Goal: Information Seeking & Learning: Learn about a topic

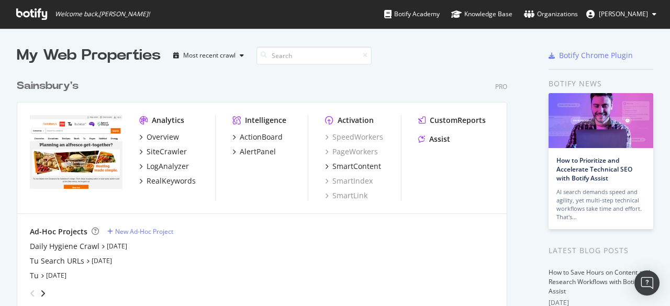
scroll to position [298, 653]
click at [161, 136] on div "Overview" at bounding box center [162, 137] width 32 height 10
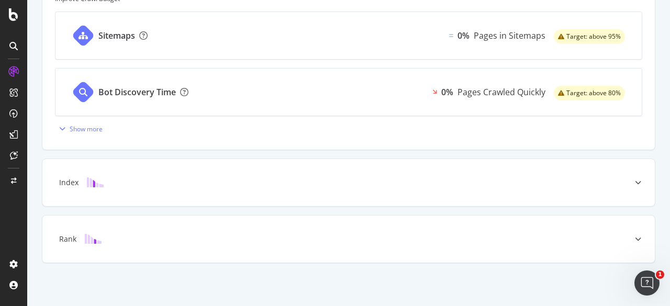
scroll to position [239, 0]
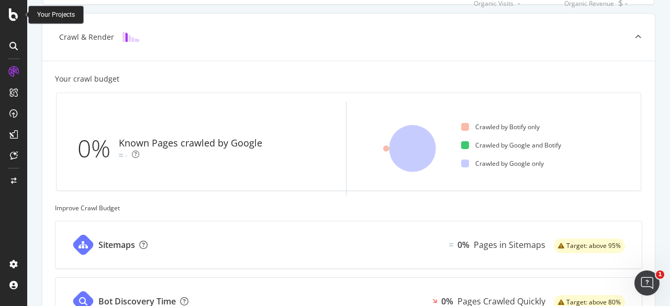
click at [10, 17] on icon at bounding box center [13, 14] width 9 height 13
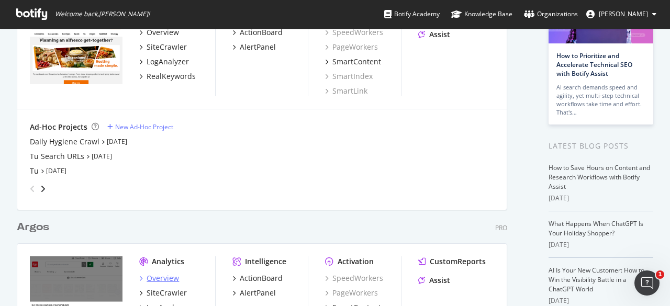
scroll to position [209, 0]
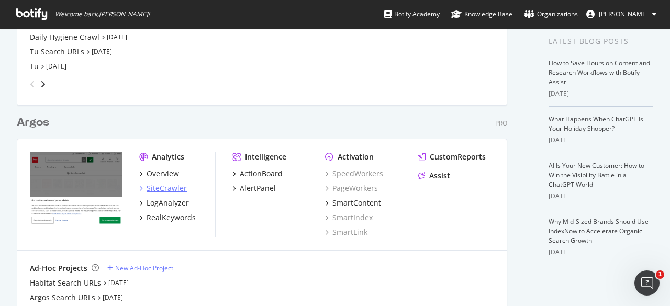
click at [163, 189] on div "SiteCrawler" at bounding box center [166, 188] width 40 height 10
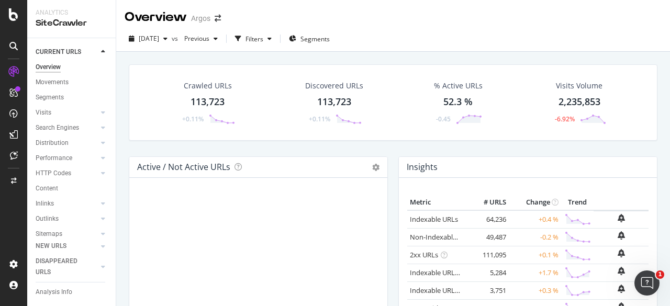
scroll to position [105, 0]
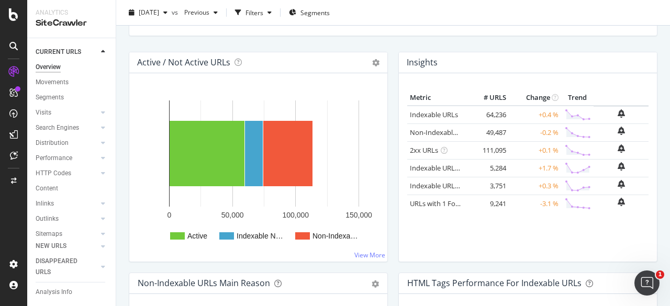
click at [48, 108] on div "Visits" at bounding box center [44, 112] width 16 height 11
click at [87, 112] on div at bounding box center [92, 112] width 10 height 10
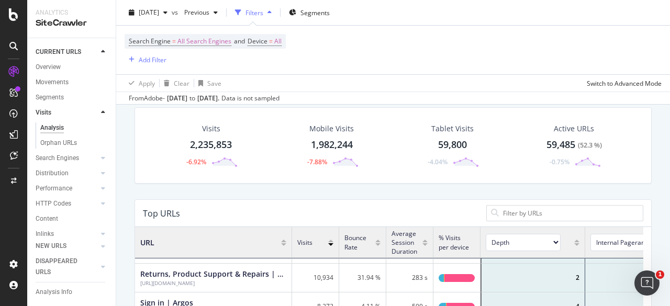
scroll to position [157, 0]
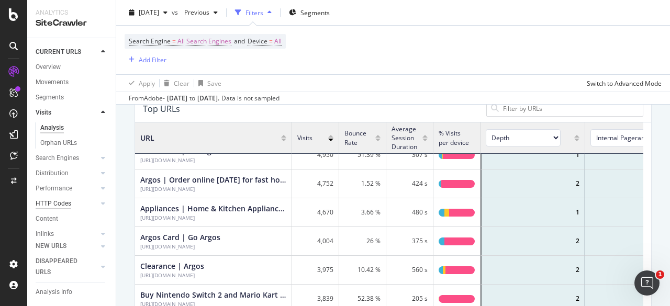
click at [54, 202] on div "HTTP Codes" at bounding box center [54, 203] width 36 height 11
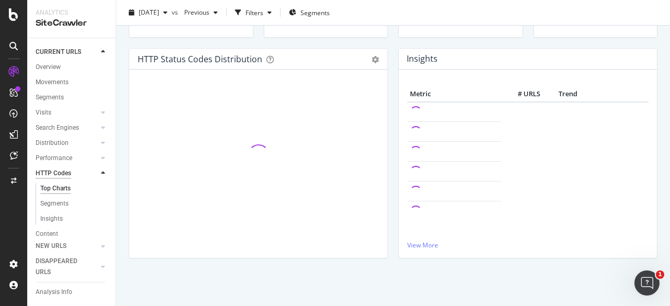
scroll to position [130, 0]
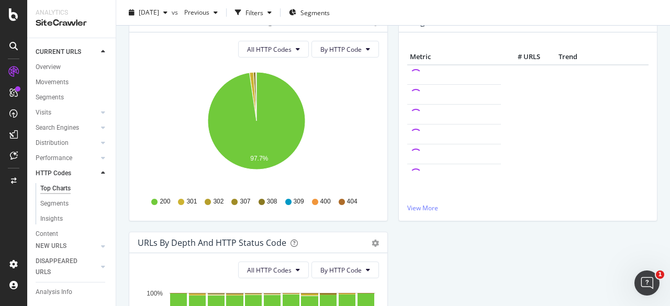
click at [348, 200] on span "404" at bounding box center [352, 201] width 10 height 9
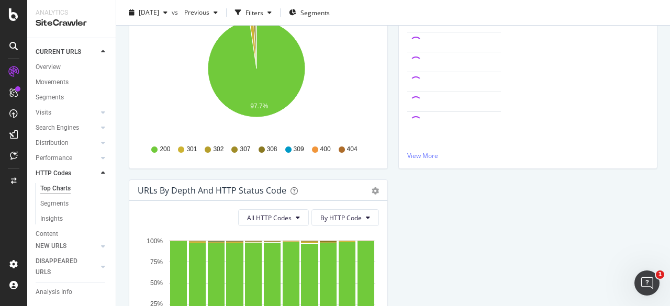
scroll to position [312, 0]
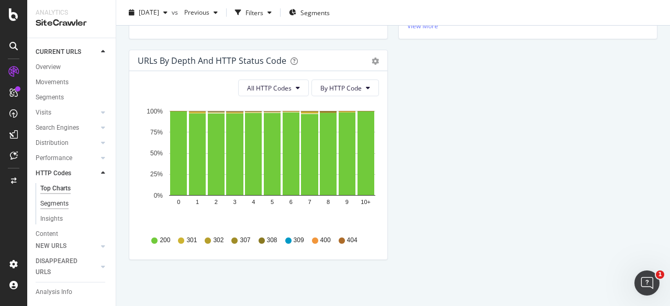
click at [50, 203] on div "Segments" at bounding box center [54, 203] width 28 height 11
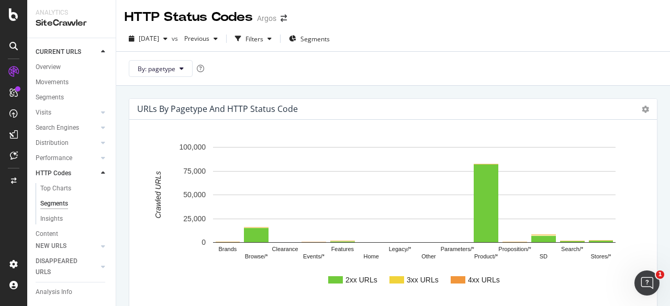
scroll to position [85, 0]
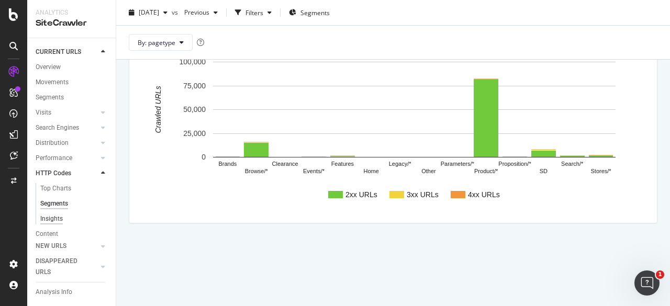
click at [51, 219] on div "Insights" at bounding box center [51, 218] width 22 height 11
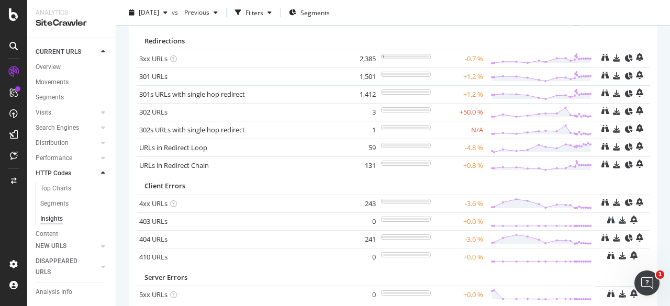
scroll to position [135, 0]
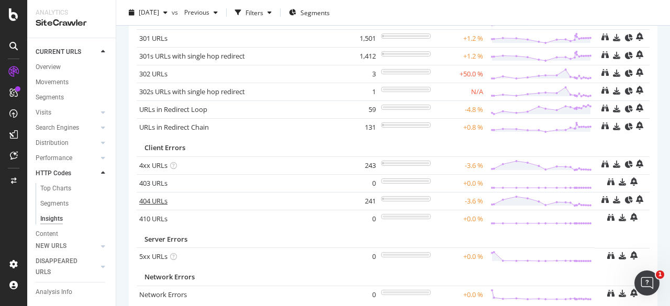
click at [159, 200] on link "404 URLs" at bounding box center [153, 200] width 28 height 9
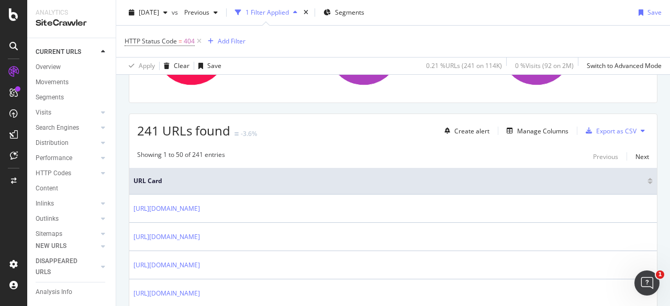
scroll to position [43, 0]
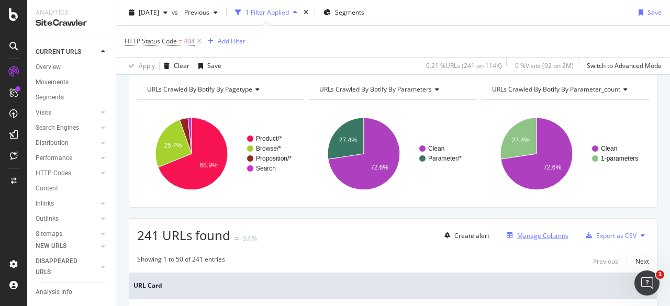
click at [528, 233] on div "Manage Columns" at bounding box center [542, 235] width 51 height 9
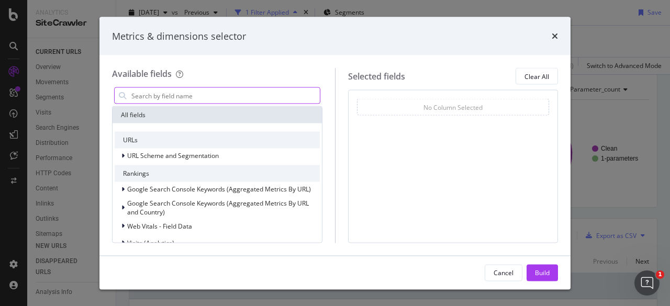
click at [179, 97] on input "modal" at bounding box center [224, 96] width 189 height 16
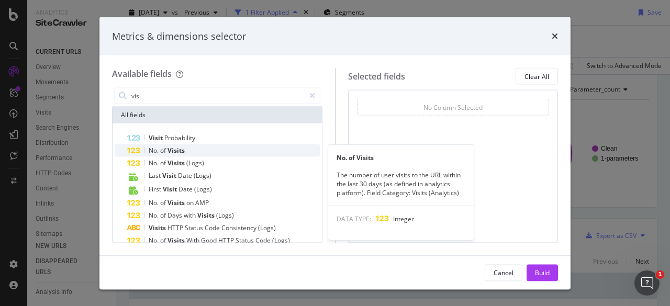
type input "visi"
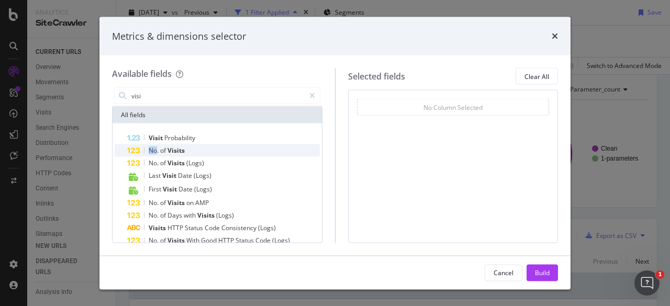
click at [155, 152] on span "No." at bounding box center [155, 150] width 12 height 9
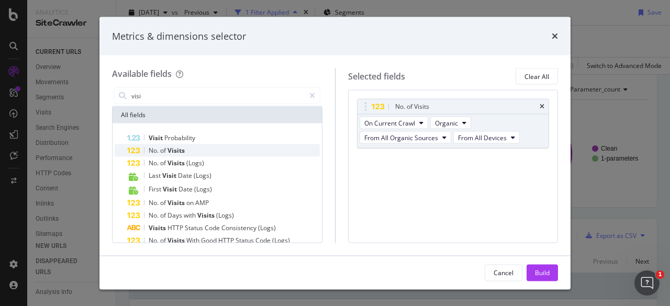
click at [133, 150] on icon "modal" at bounding box center [134, 151] width 14 height 7
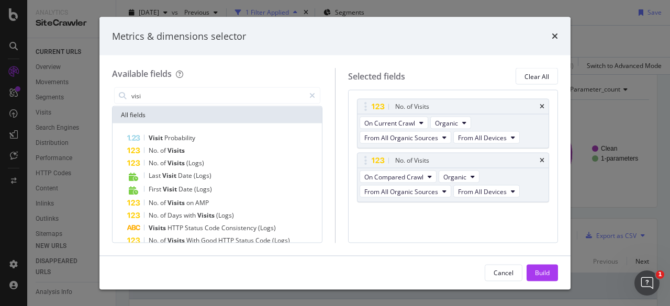
click at [529, 230] on div "No. of Visits On Current Crawl Organic From All Organic Sources From All Device…" at bounding box center [453, 166] width 210 height 153
click at [542, 161] on icon "times" at bounding box center [541, 160] width 5 height 6
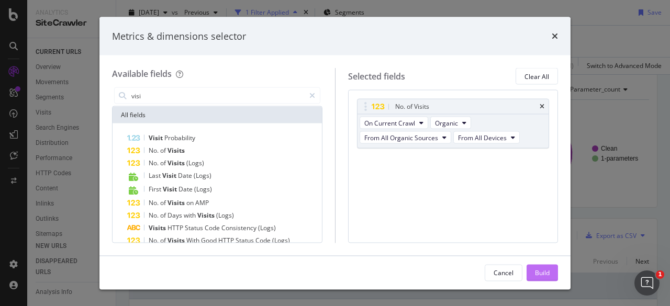
click at [548, 277] on div "Build" at bounding box center [542, 272] width 15 height 9
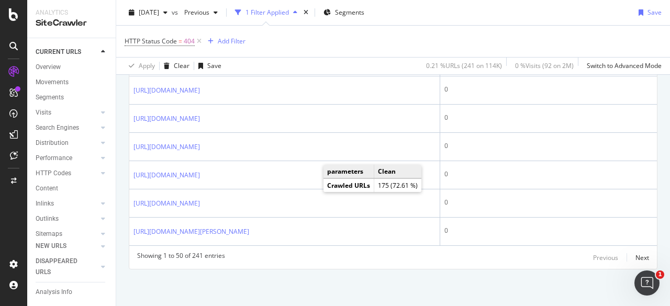
scroll to position [1700, 0]
click at [635, 256] on div "Next" at bounding box center [642, 257] width 14 height 9
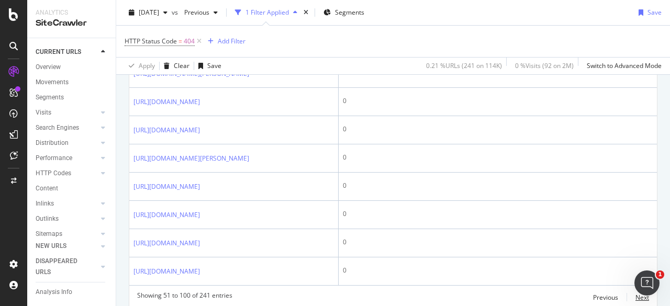
scroll to position [1732, 0]
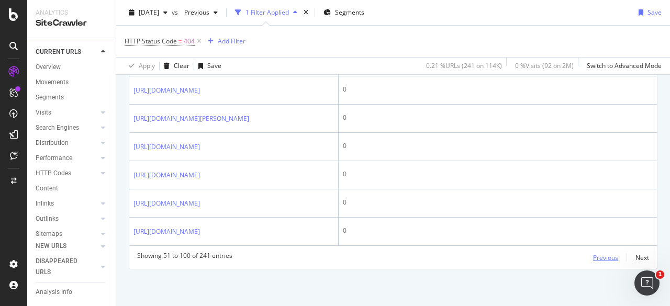
click at [596, 258] on div "Previous" at bounding box center [605, 257] width 25 height 9
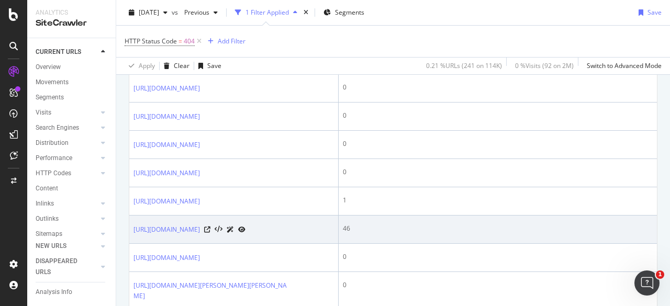
scroll to position [884, 0]
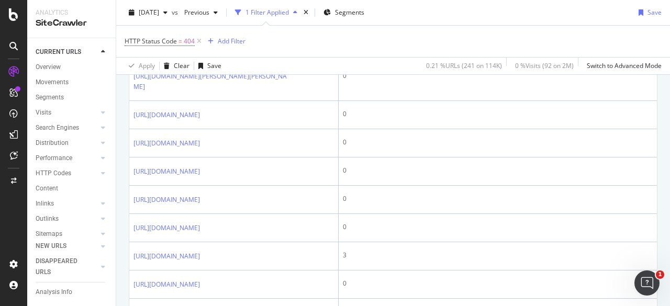
drag, startPoint x: 132, startPoint y: 216, endPoint x: 206, endPoint y: 250, distance: 81.5
click at [206, 35] on td "[URL][DOMAIN_NAME]" at bounding box center [233, 20] width 209 height 28
copy link "[URL][DOMAIN_NAME]"
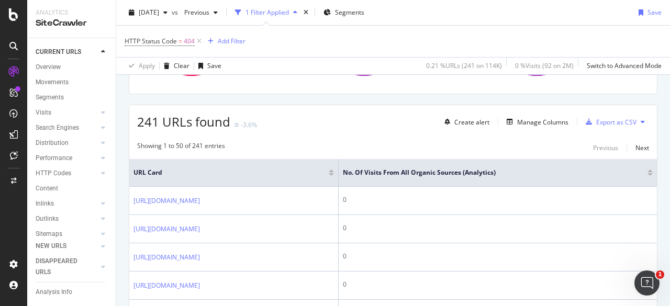
scroll to position [0, 0]
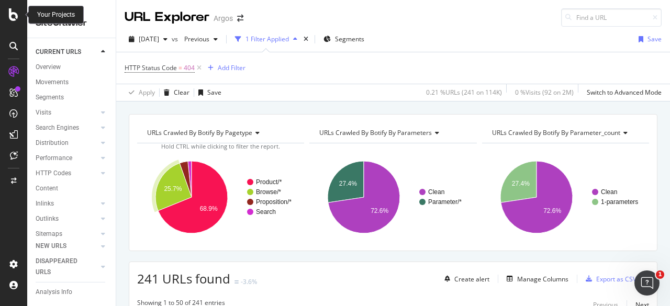
click at [14, 17] on icon at bounding box center [13, 14] width 9 height 13
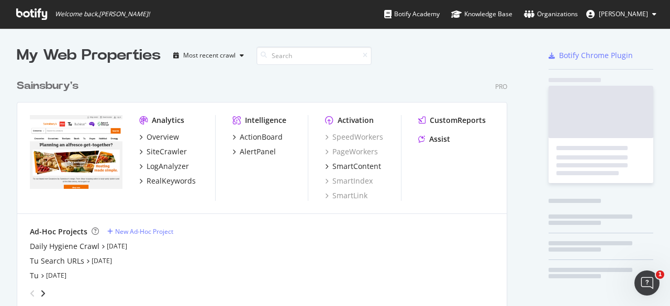
scroll to position [298, 653]
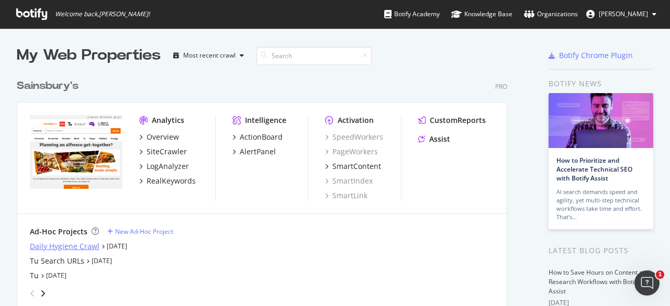
click at [73, 246] on div "Daily Hygiene Crawl" at bounding box center [65, 246] width 70 height 10
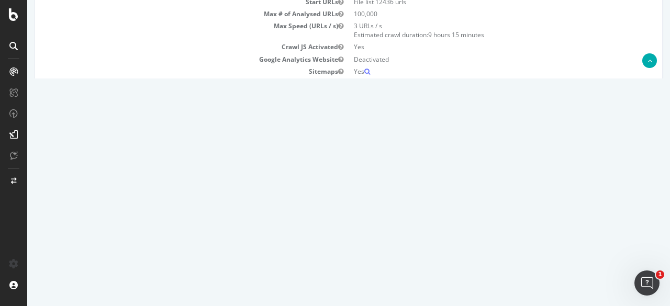
scroll to position [209, 0]
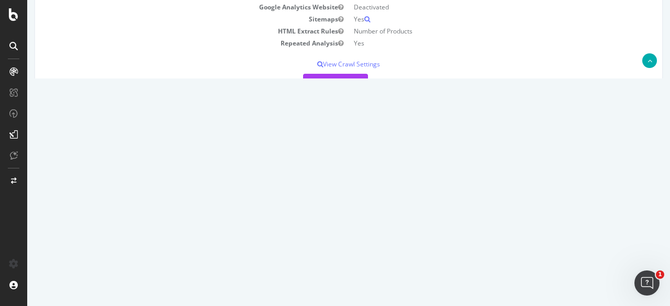
click at [91, 179] on link "[DATE] report" at bounding box center [71, 177] width 40 height 9
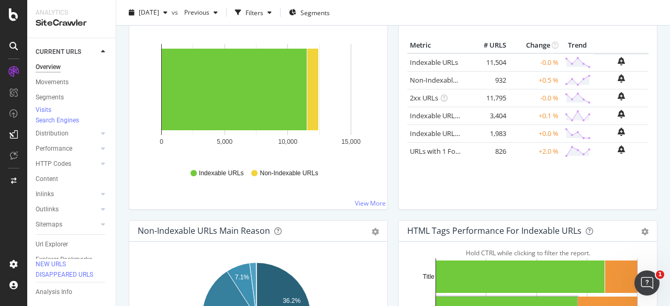
scroll to position [366, 0]
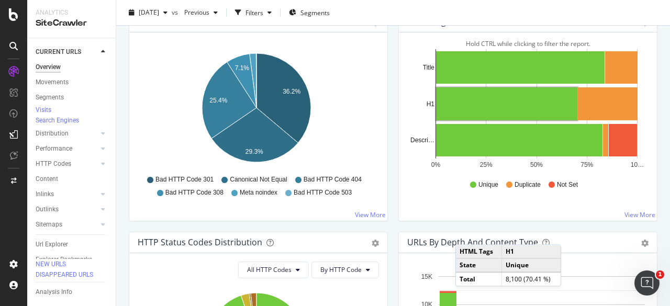
click at [318, 179] on span "Bad HTTP Code 404" at bounding box center [332, 179] width 58 height 9
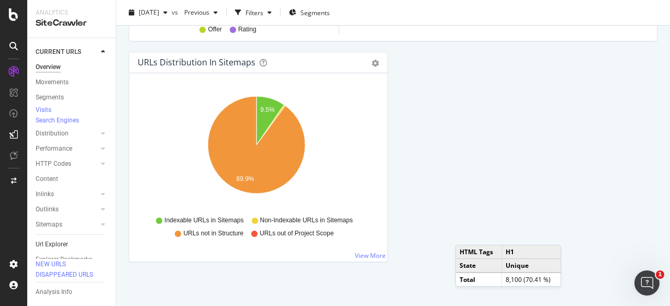
scroll to position [44, 0]
click at [62, 143] on div "HTTP Codes" at bounding box center [54, 148] width 36 height 11
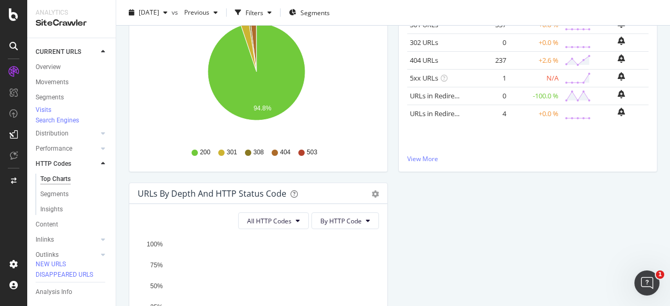
scroll to position [312, 0]
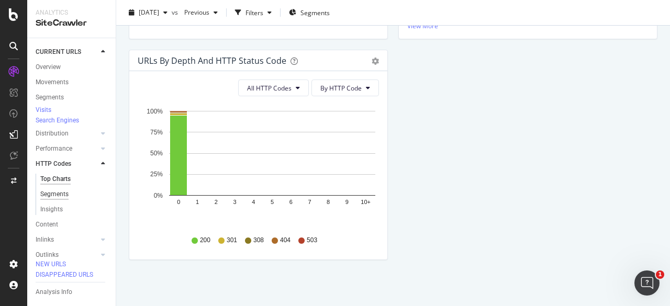
click at [49, 200] on div "Segments" at bounding box center [54, 194] width 28 height 11
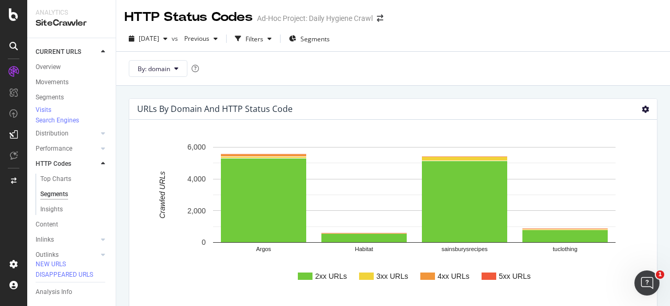
click at [641, 108] on icon at bounding box center [644, 109] width 7 height 7
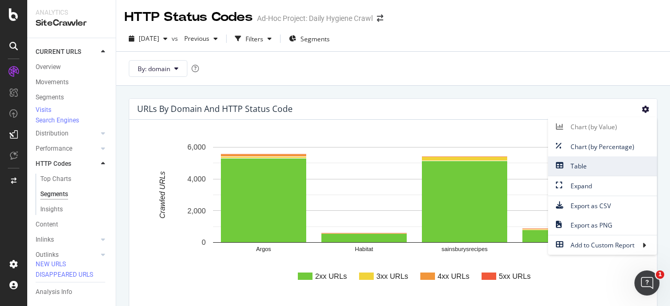
click at [567, 163] on span "Table" at bounding box center [602, 166] width 109 height 14
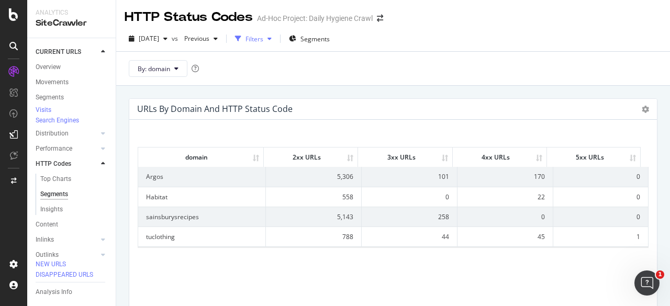
click at [276, 38] on div "button" at bounding box center [269, 39] width 13 height 6
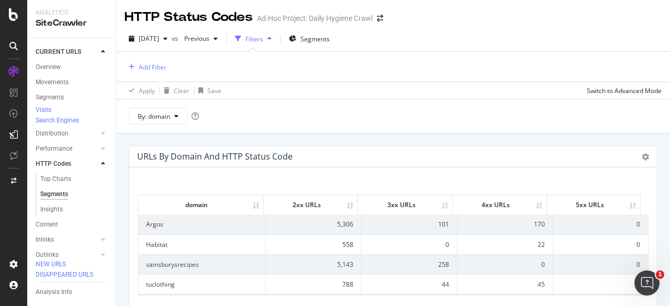
click at [272, 39] on icon "button" at bounding box center [269, 39] width 4 height 6
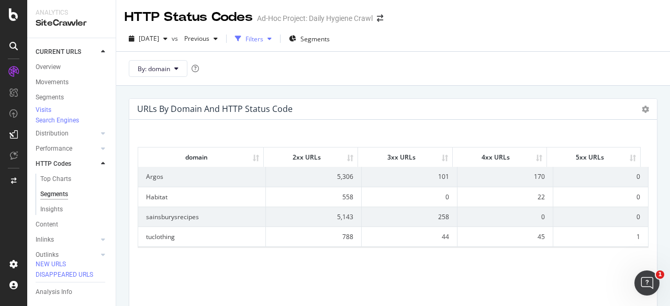
click at [272, 39] on icon "button" at bounding box center [269, 39] width 4 height 6
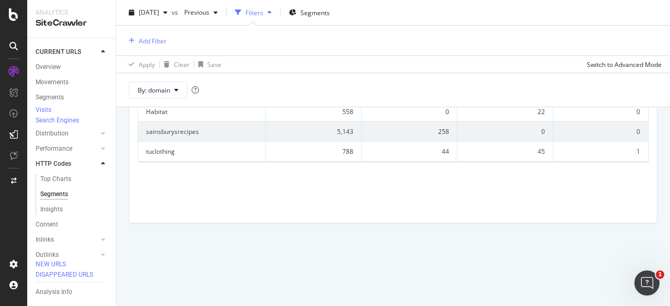
scroll to position [28, 0]
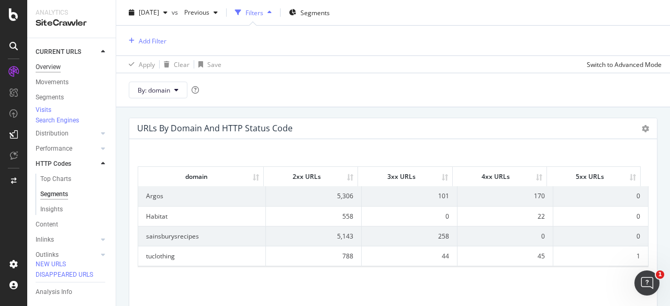
click at [40, 68] on div "Overview" at bounding box center [48, 67] width 25 height 11
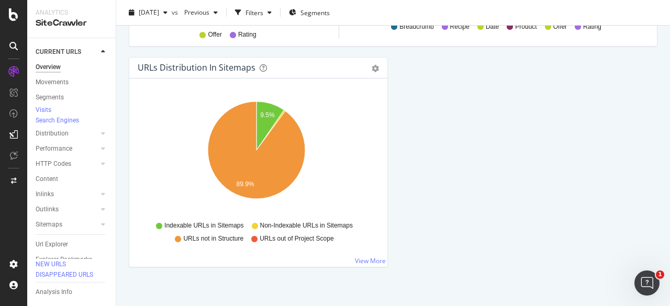
scroll to position [1209, 0]
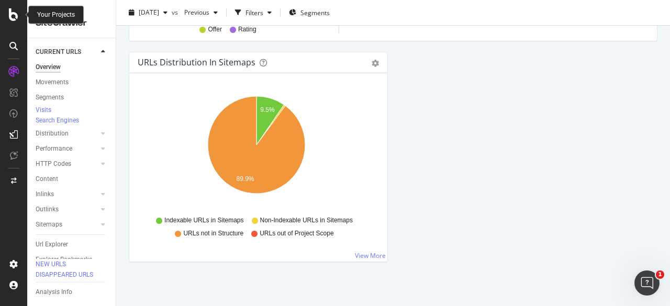
click at [15, 12] on icon at bounding box center [13, 14] width 9 height 13
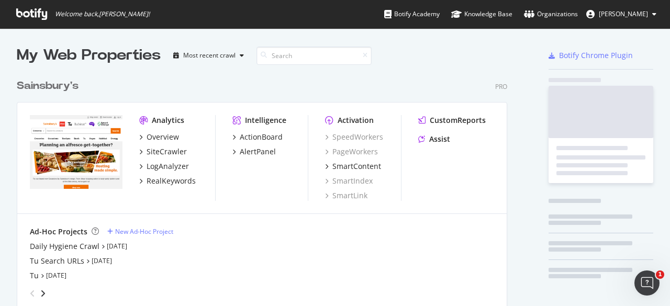
scroll to position [298, 653]
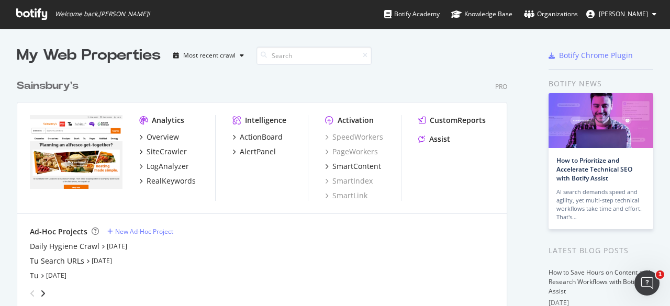
click at [15, 15] on span "Welcome back, [PERSON_NAME] !" at bounding box center [83, 14] width 150 height 28
